Goal: Task Accomplishment & Management: Use online tool/utility

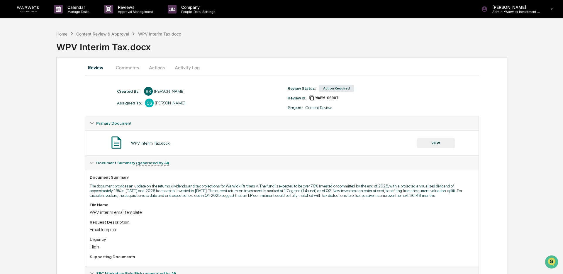
click at [97, 33] on div "Content Review & Approval" at bounding box center [102, 33] width 53 height 5
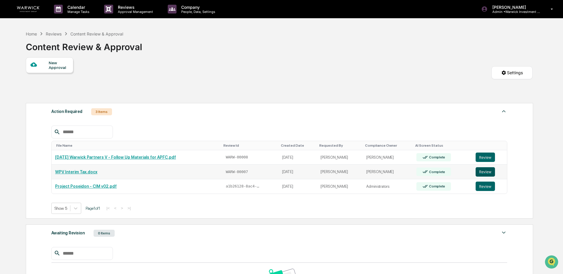
click at [488, 173] on button "Review" at bounding box center [485, 171] width 19 height 9
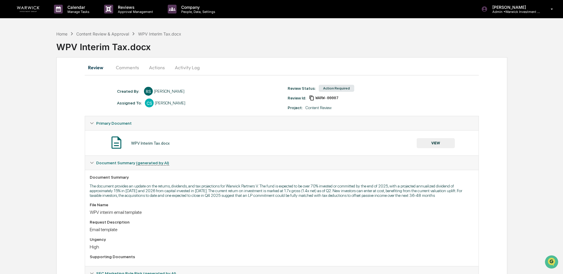
click at [439, 146] on button "VIEW" at bounding box center [436, 143] width 38 height 10
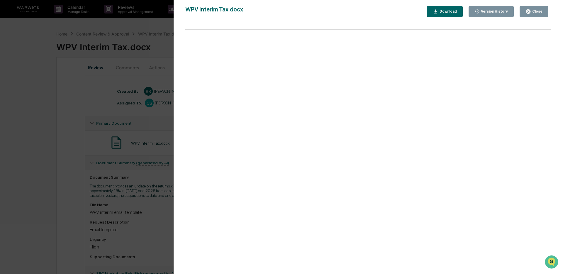
click at [526, 12] on icon "button" at bounding box center [529, 12] width 6 height 6
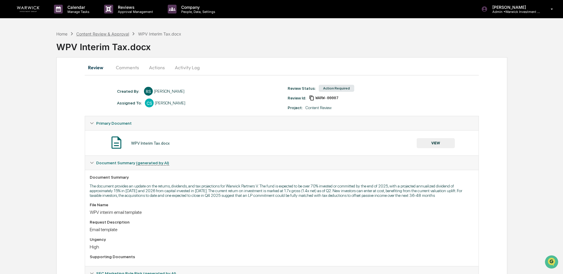
click at [90, 33] on div "Content Review & Approval" at bounding box center [102, 33] width 53 height 5
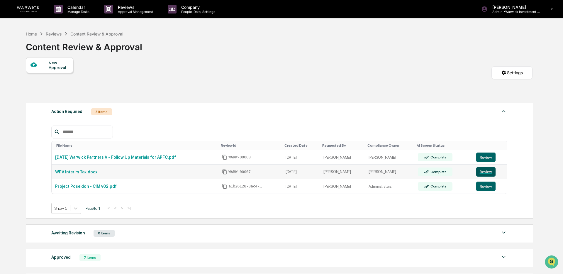
click at [485, 172] on button "Review" at bounding box center [485, 171] width 19 height 9
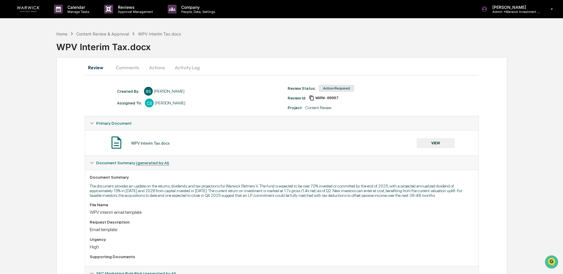
click at [153, 67] on button "Actions" at bounding box center [157, 67] width 26 height 14
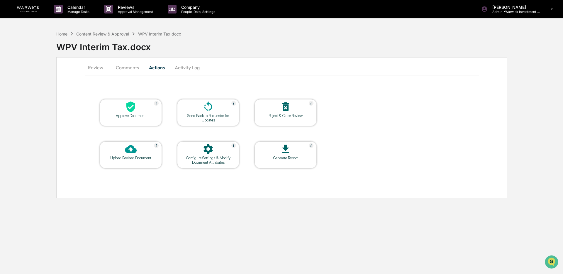
click at [207, 113] on div at bounding box center [208, 107] width 59 height 13
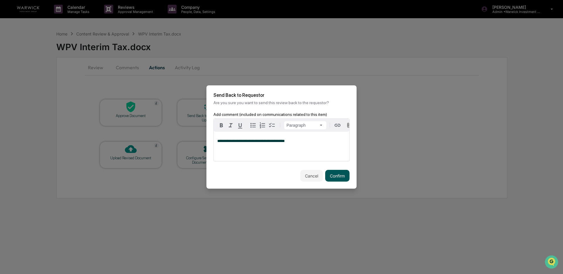
click at [333, 178] on button "Confirm" at bounding box center [337, 176] width 24 height 12
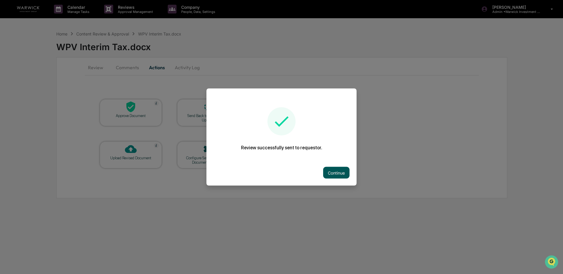
click at [340, 172] on button "Continue" at bounding box center [336, 173] width 26 height 12
